Goal: Task Accomplishment & Management: Complete application form

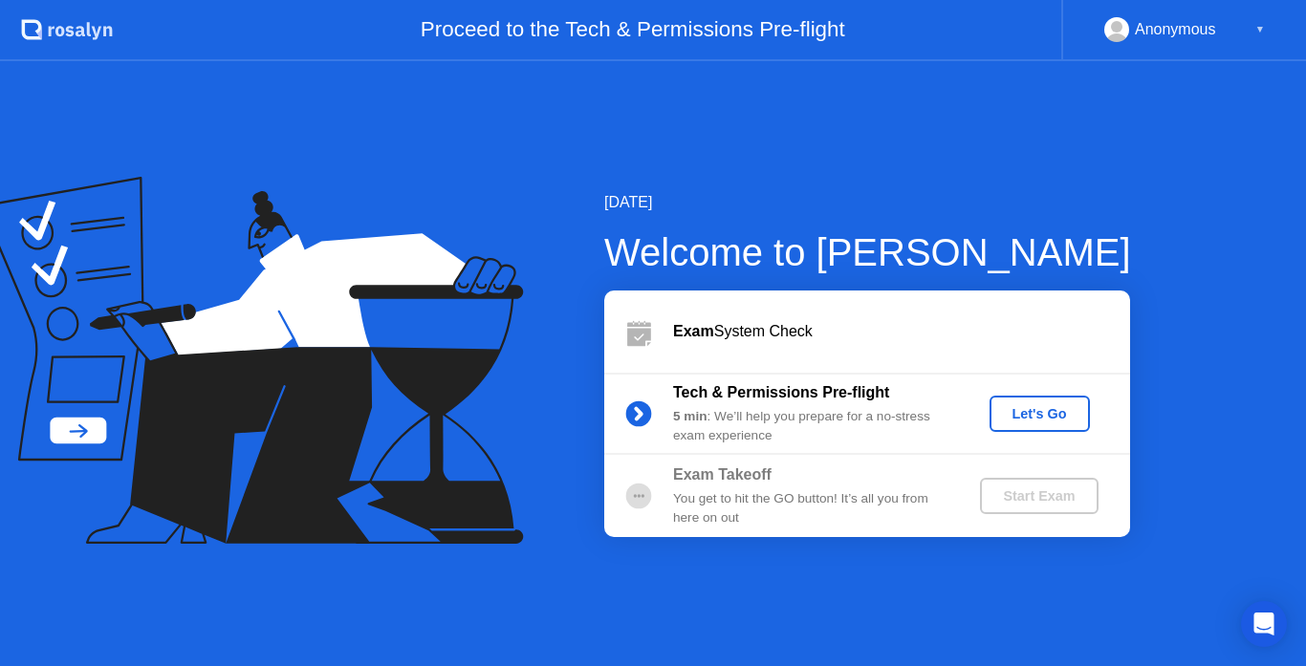
click at [1011, 418] on div "Let's Go" at bounding box center [1039, 413] width 85 height 15
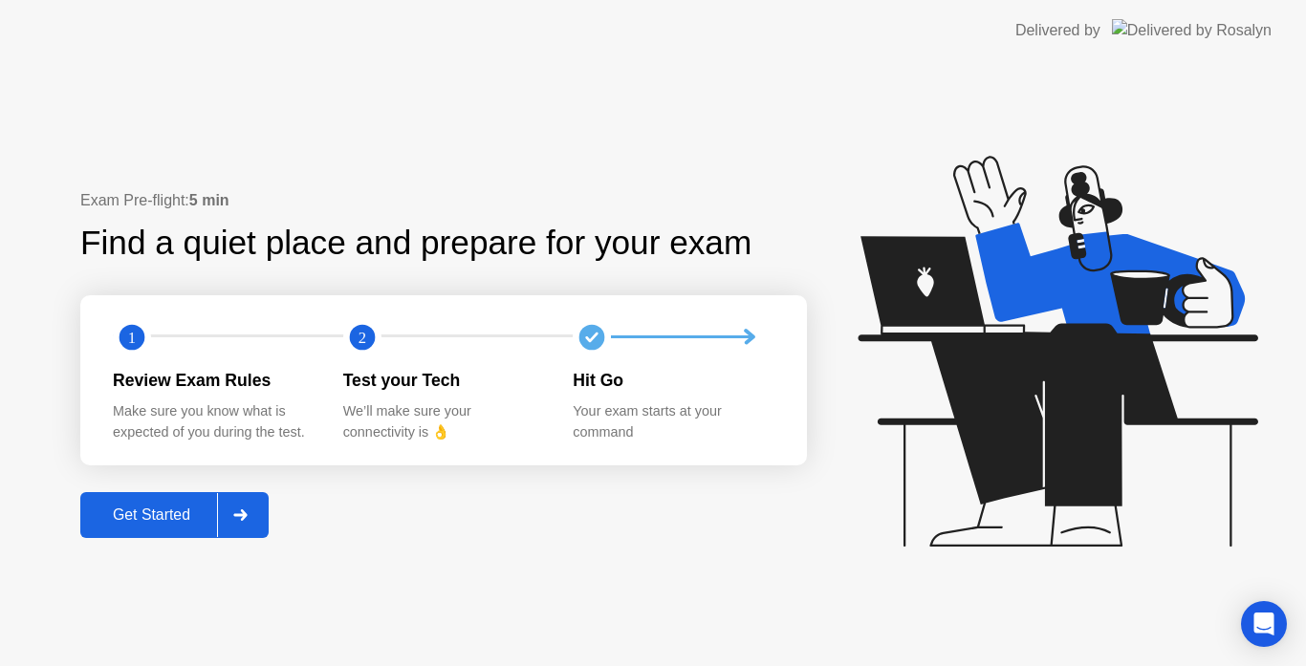
click at [238, 511] on icon at bounding box center [240, 515] width 14 height 11
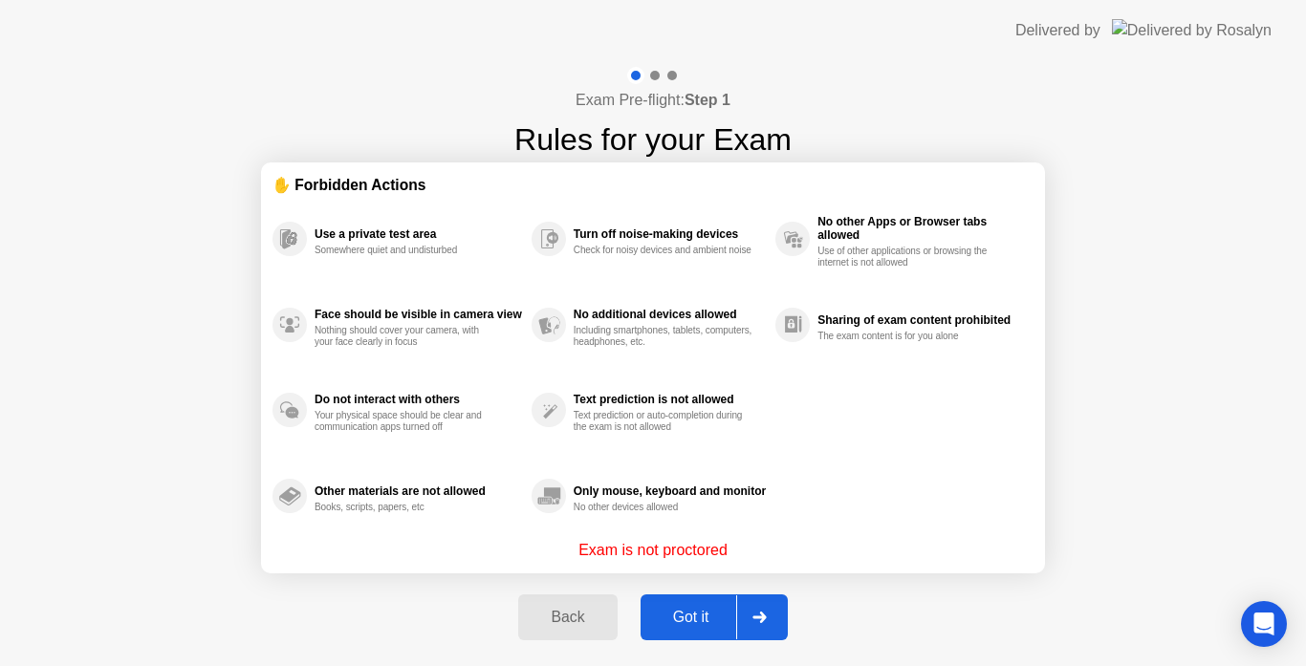
click at [753, 620] on icon at bounding box center [759, 617] width 14 height 11
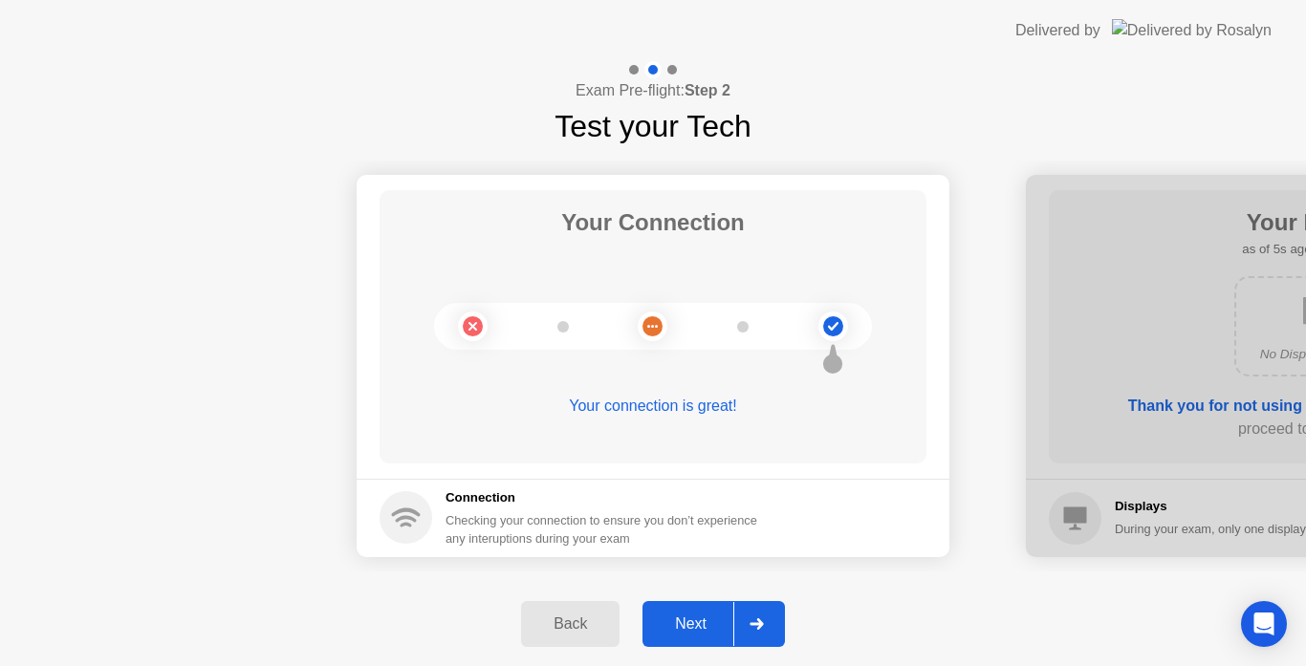
click at [763, 619] on icon at bounding box center [756, 624] width 14 height 11
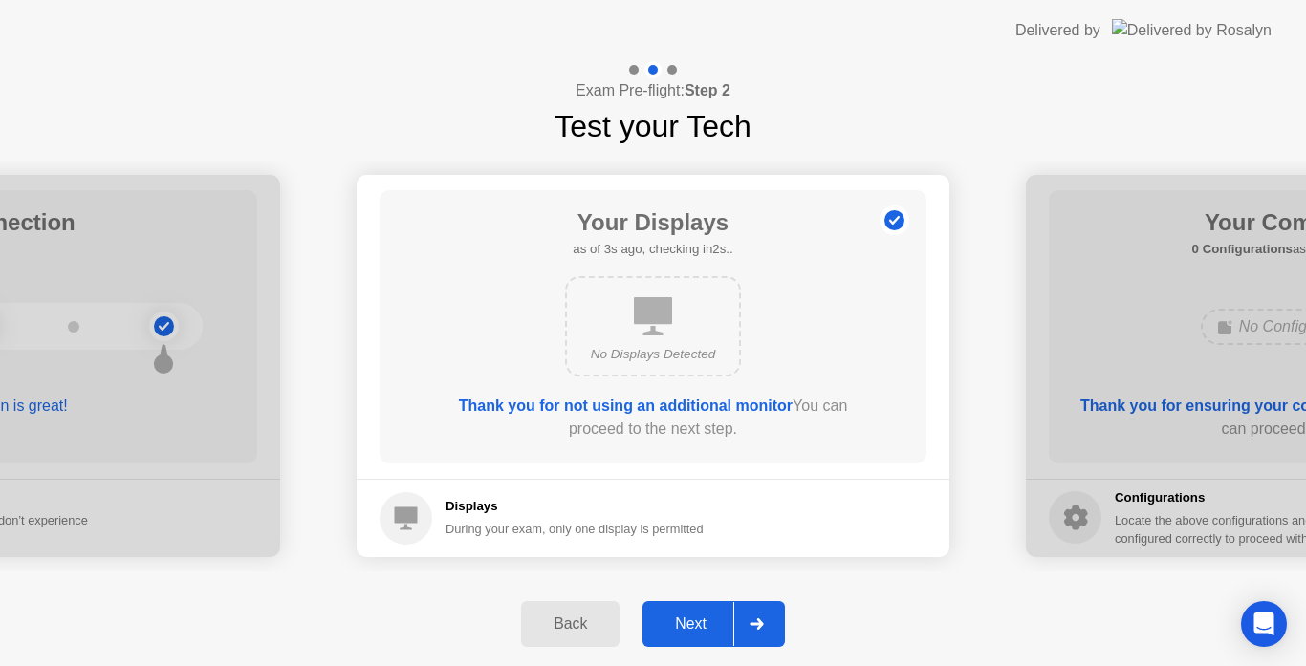
click at [760, 614] on div at bounding box center [756, 624] width 46 height 44
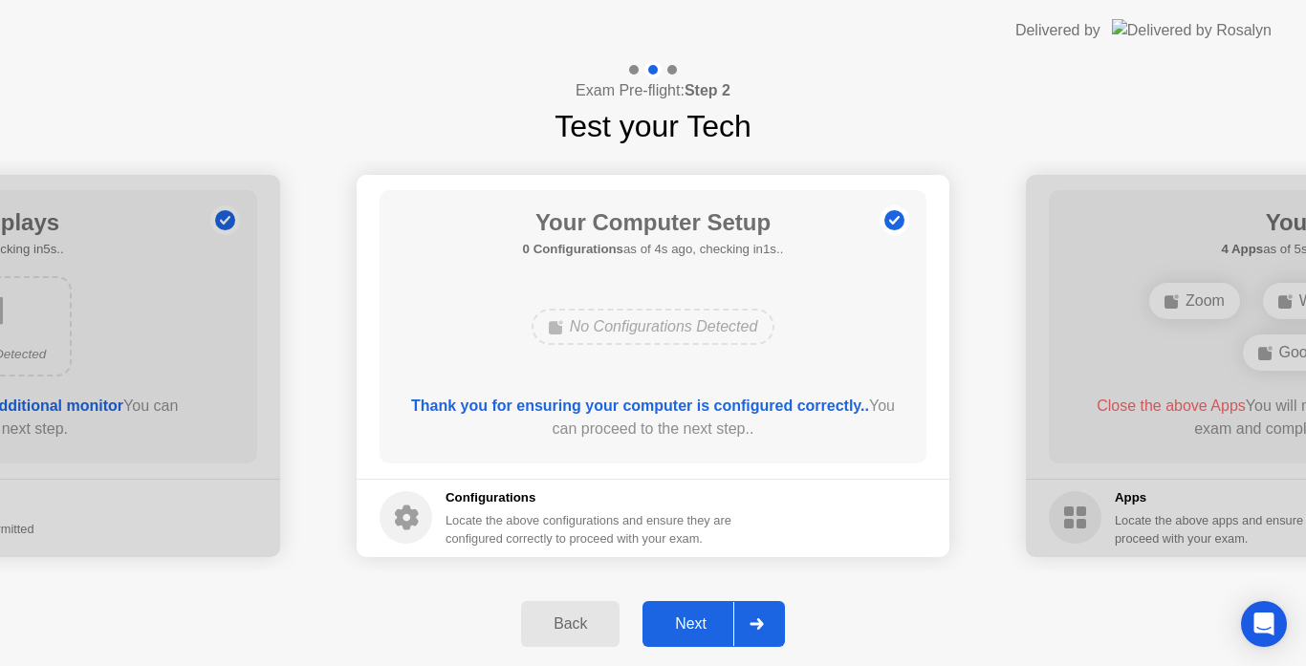
click at [754, 626] on icon at bounding box center [756, 624] width 14 height 11
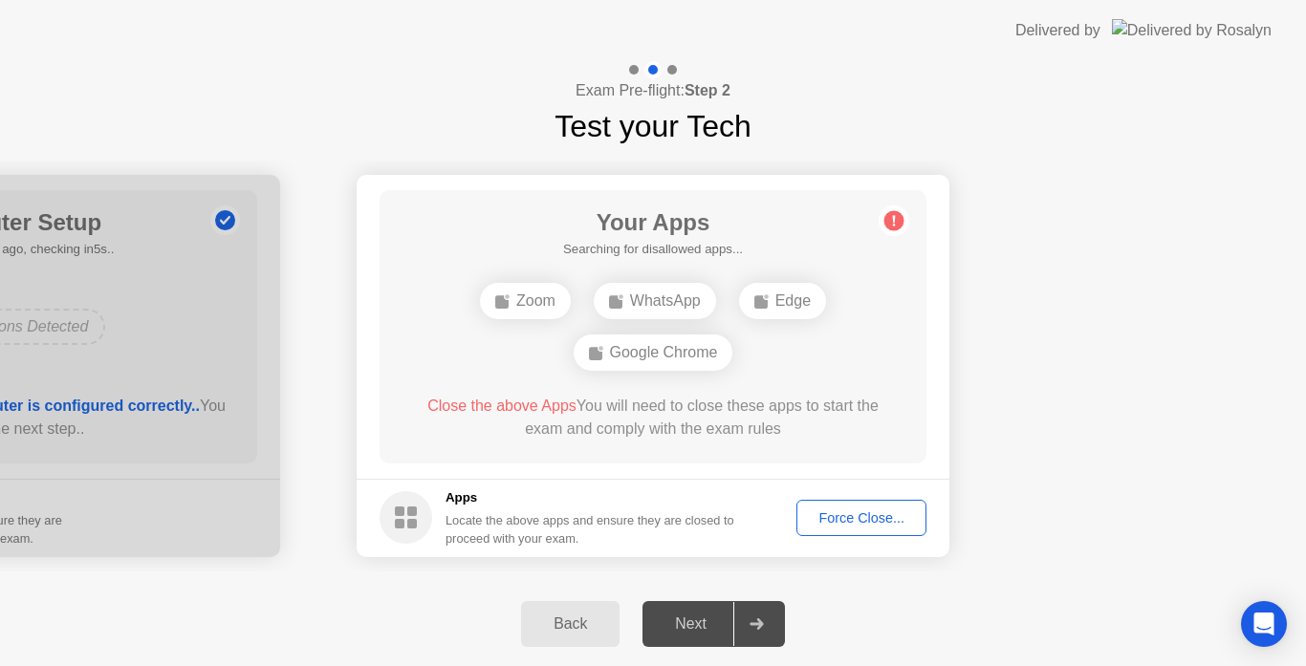
click at [856, 523] on div "Force Close..." at bounding box center [861, 517] width 117 height 15
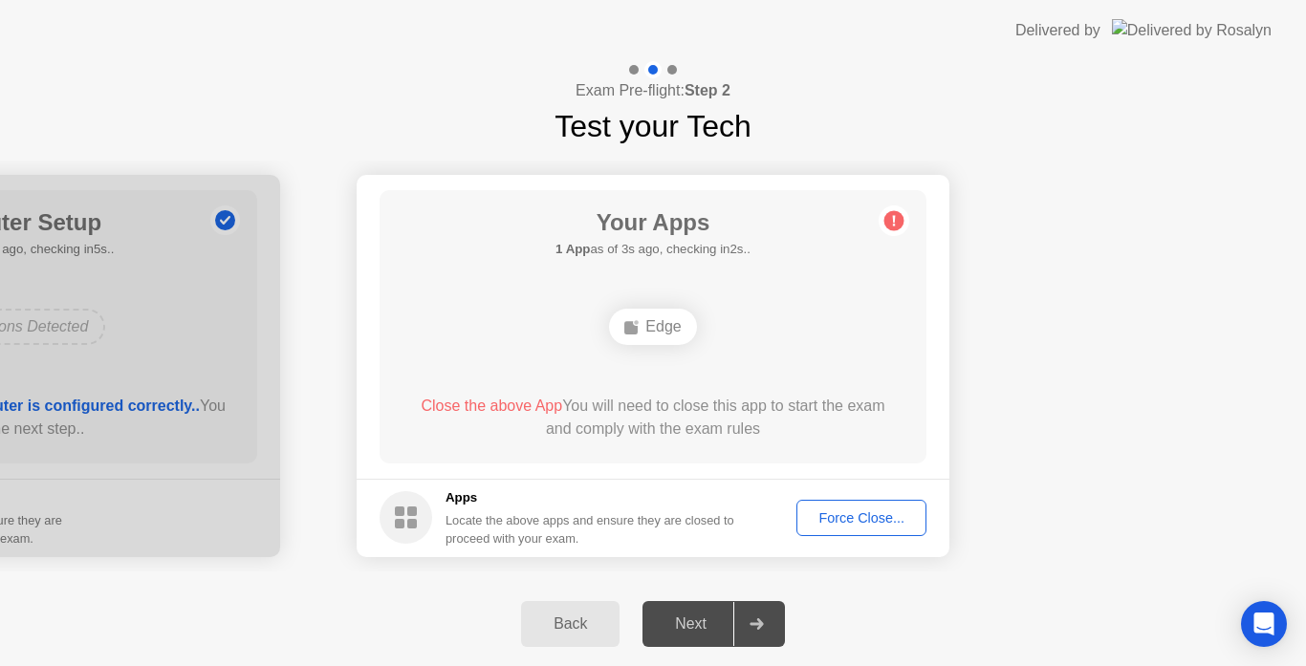
click at [845, 512] on div "Force Close..." at bounding box center [861, 517] width 117 height 15
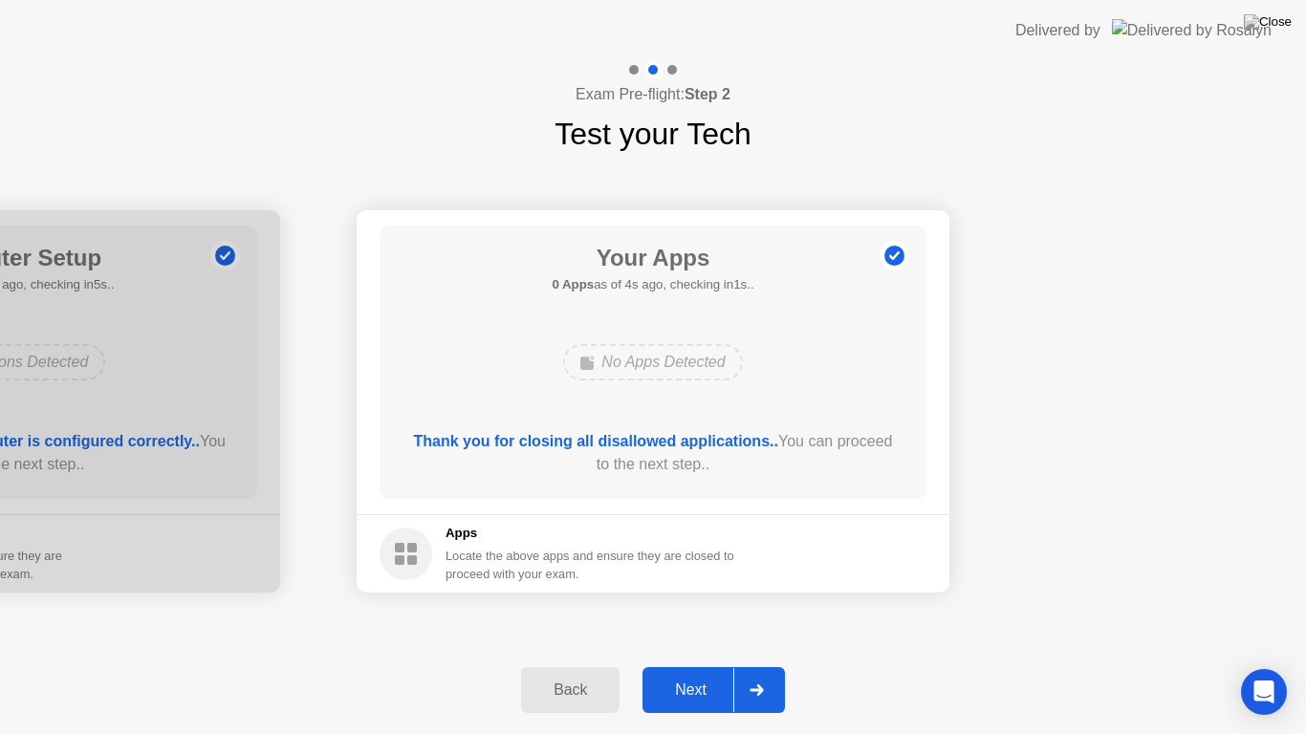
click at [761, 665] on div at bounding box center [756, 690] width 46 height 44
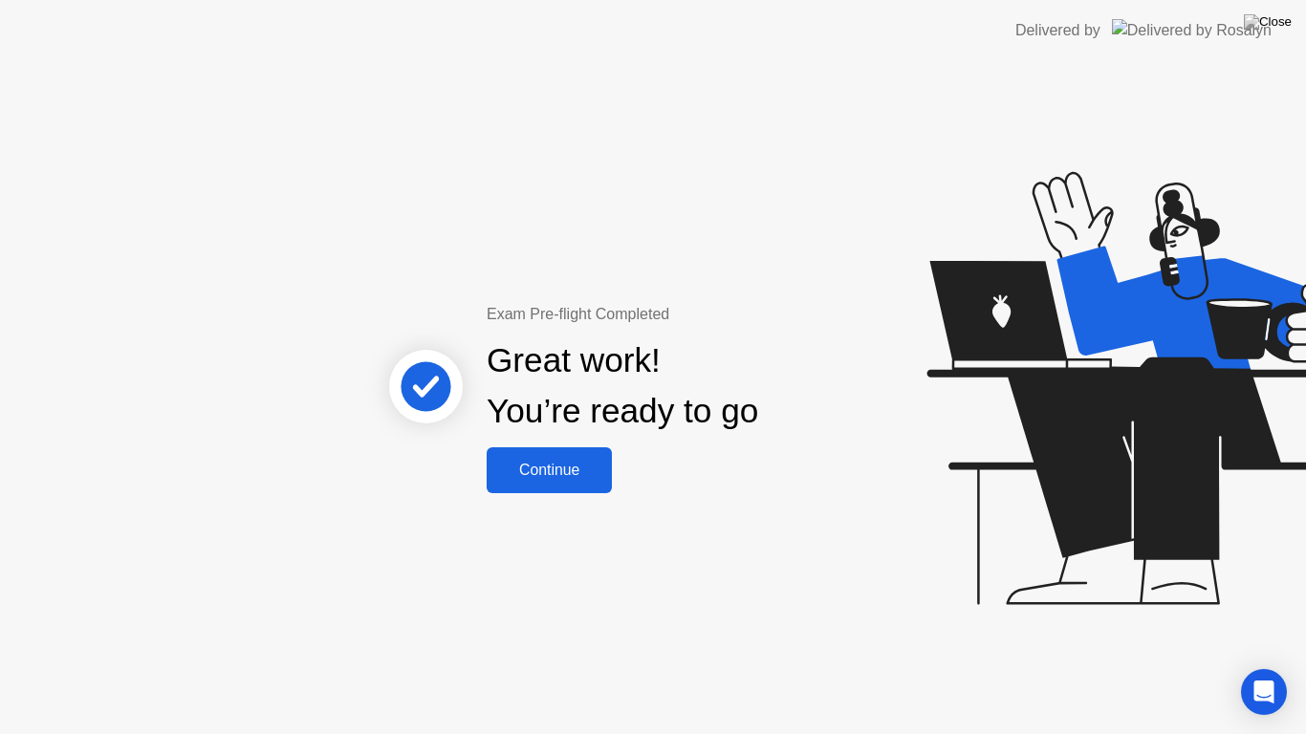
click at [566, 474] on div "Continue" at bounding box center [549, 470] width 114 height 17
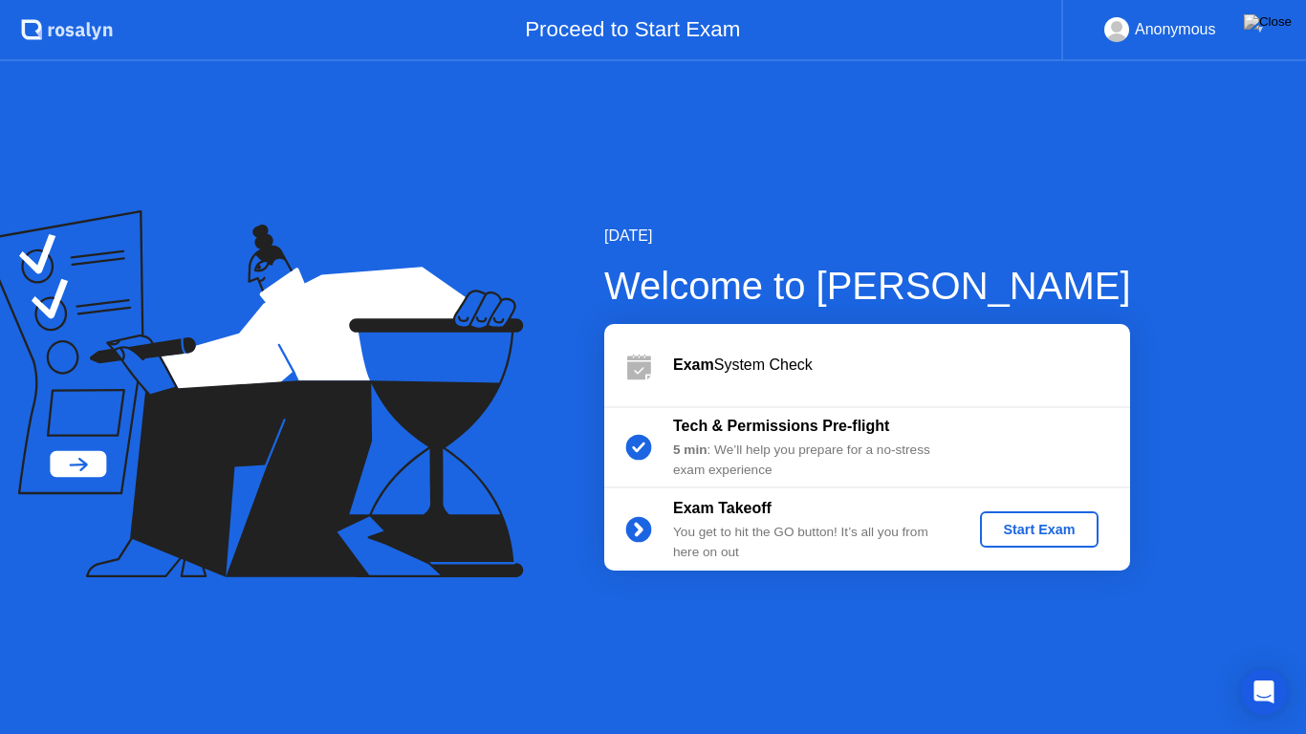
click at [1039, 533] on div "Start Exam" at bounding box center [1039, 529] width 102 height 15
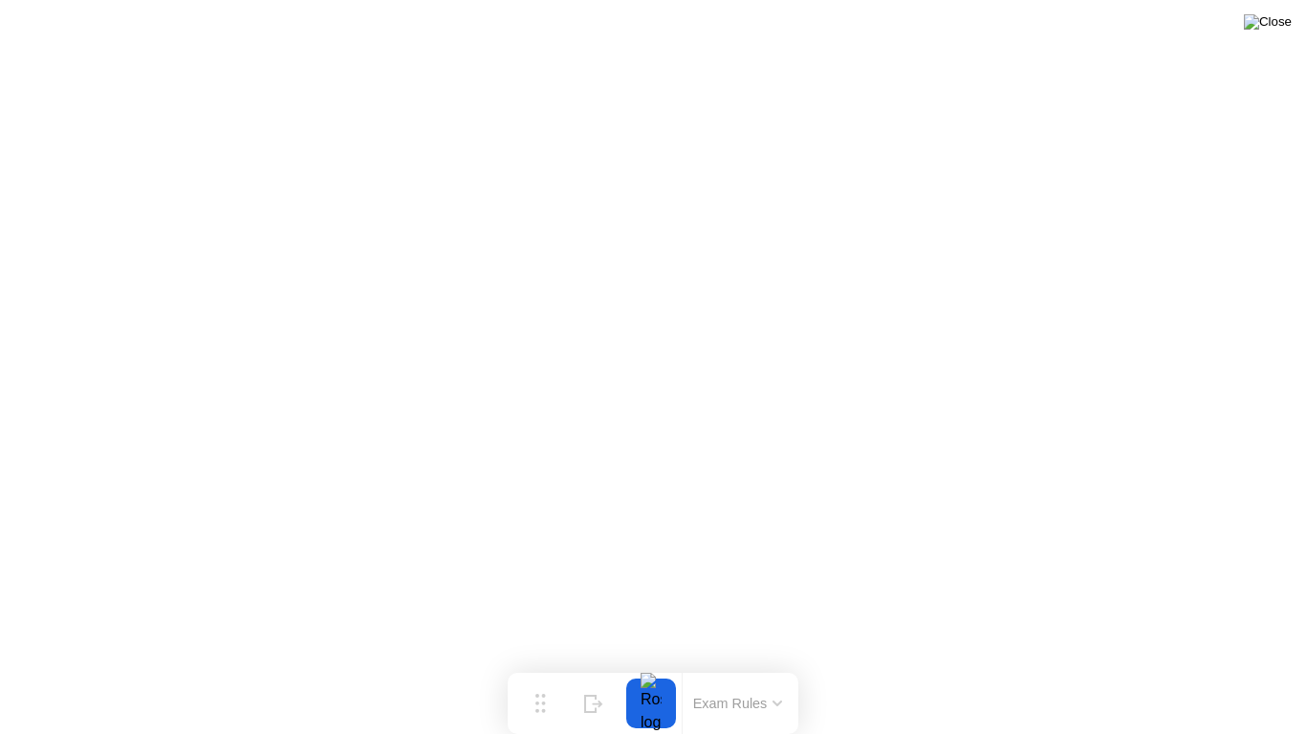
click at [1283, 20] on img at bounding box center [1268, 21] width 48 height 15
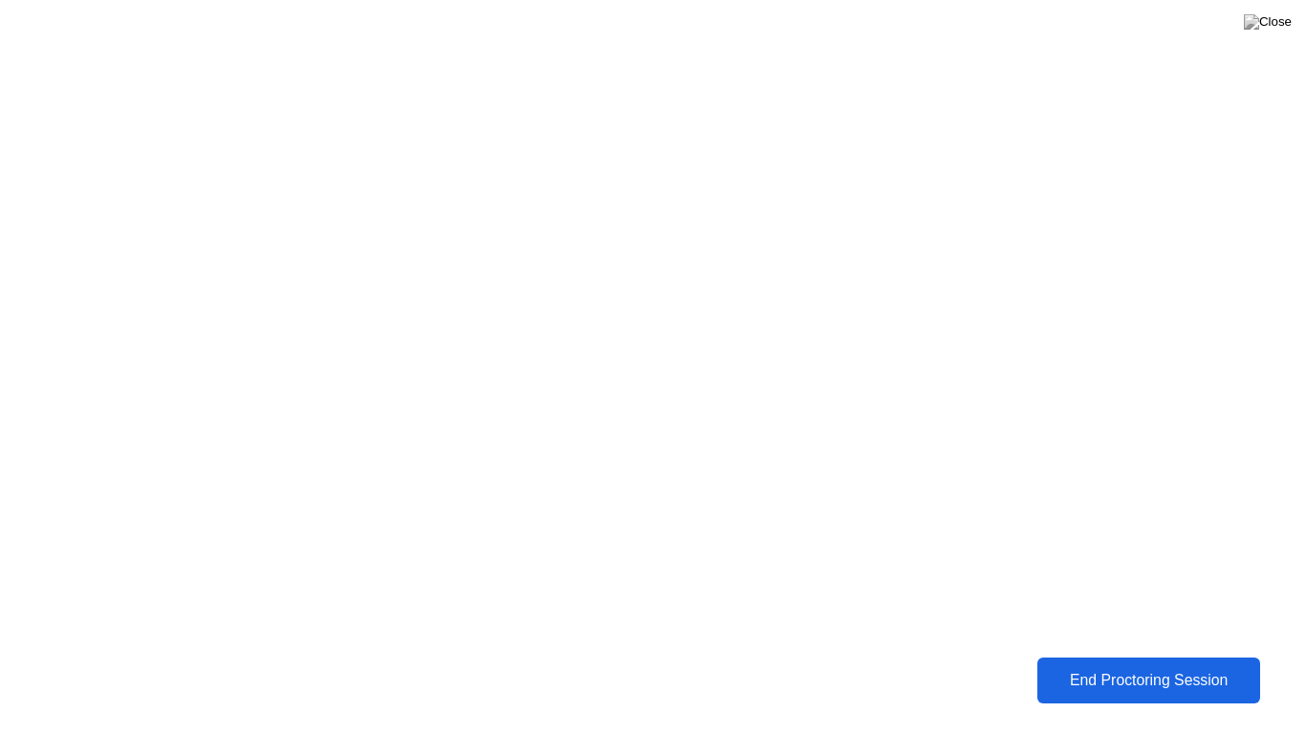
click at [1155, 665] on div "End Proctoring Session" at bounding box center [1148, 680] width 211 height 17
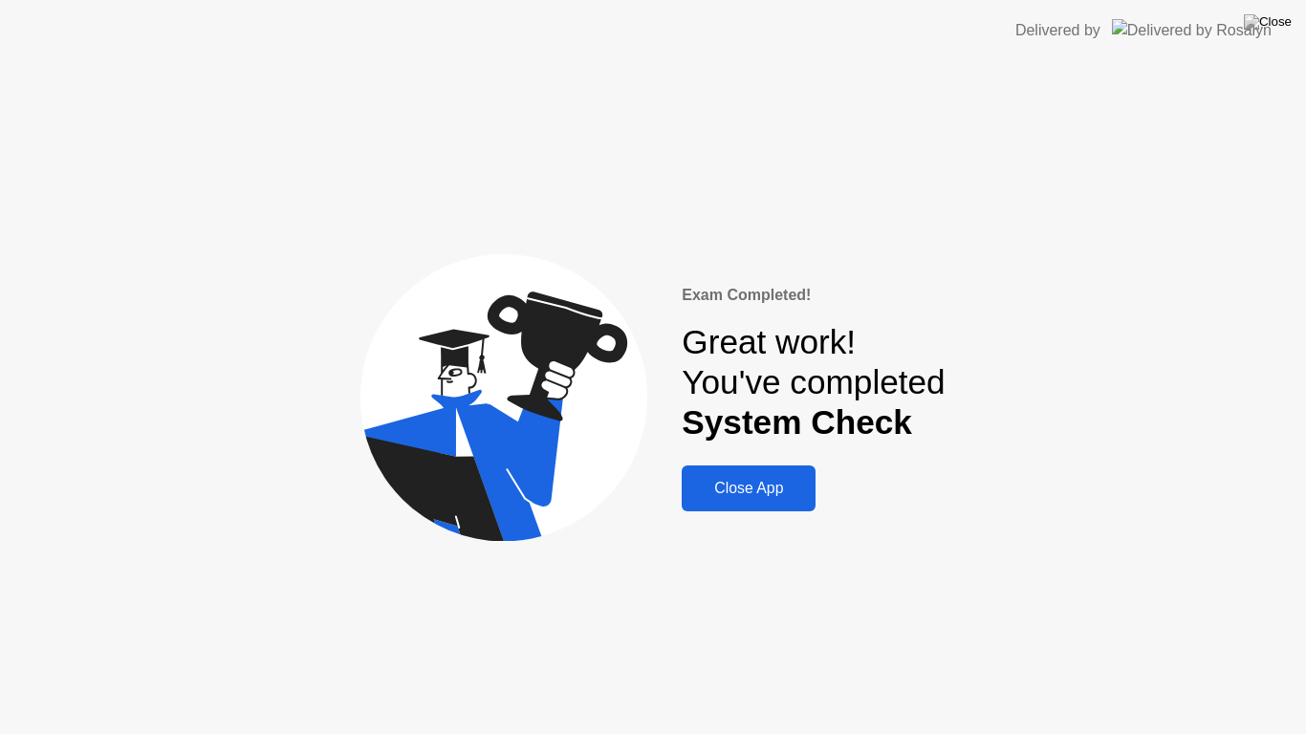
click at [731, 489] on div "Close App" at bounding box center [748, 488] width 122 height 17
